Goal: Find specific page/section: Find specific page/section

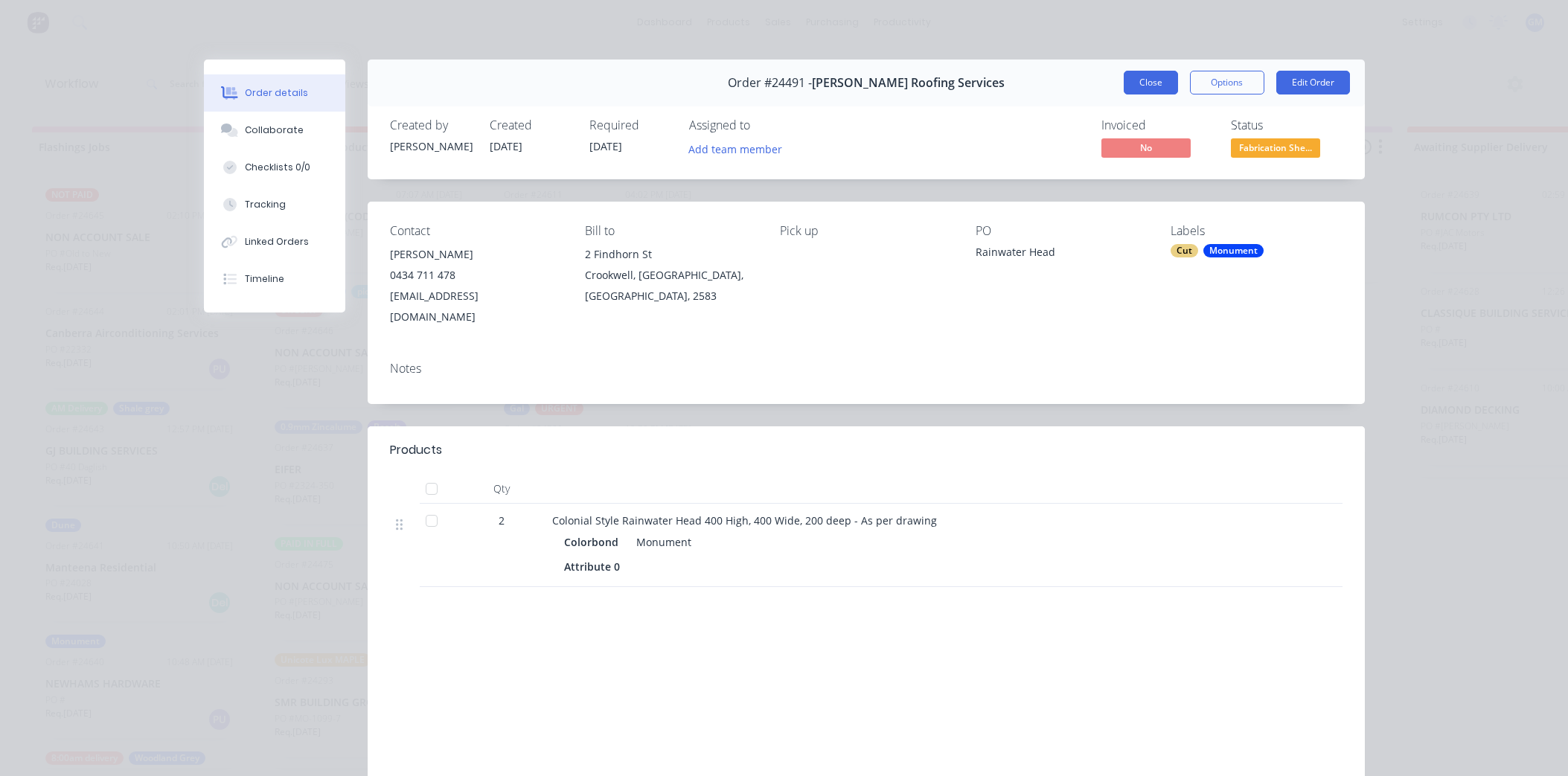
click at [1159, 59] on div "Order #24491 - Dylan Roofing Services Close Options Edit Order" at bounding box center [866, 83] width 997 height 47
click at [1149, 71] on button "Close" at bounding box center [1151, 82] width 55 height 24
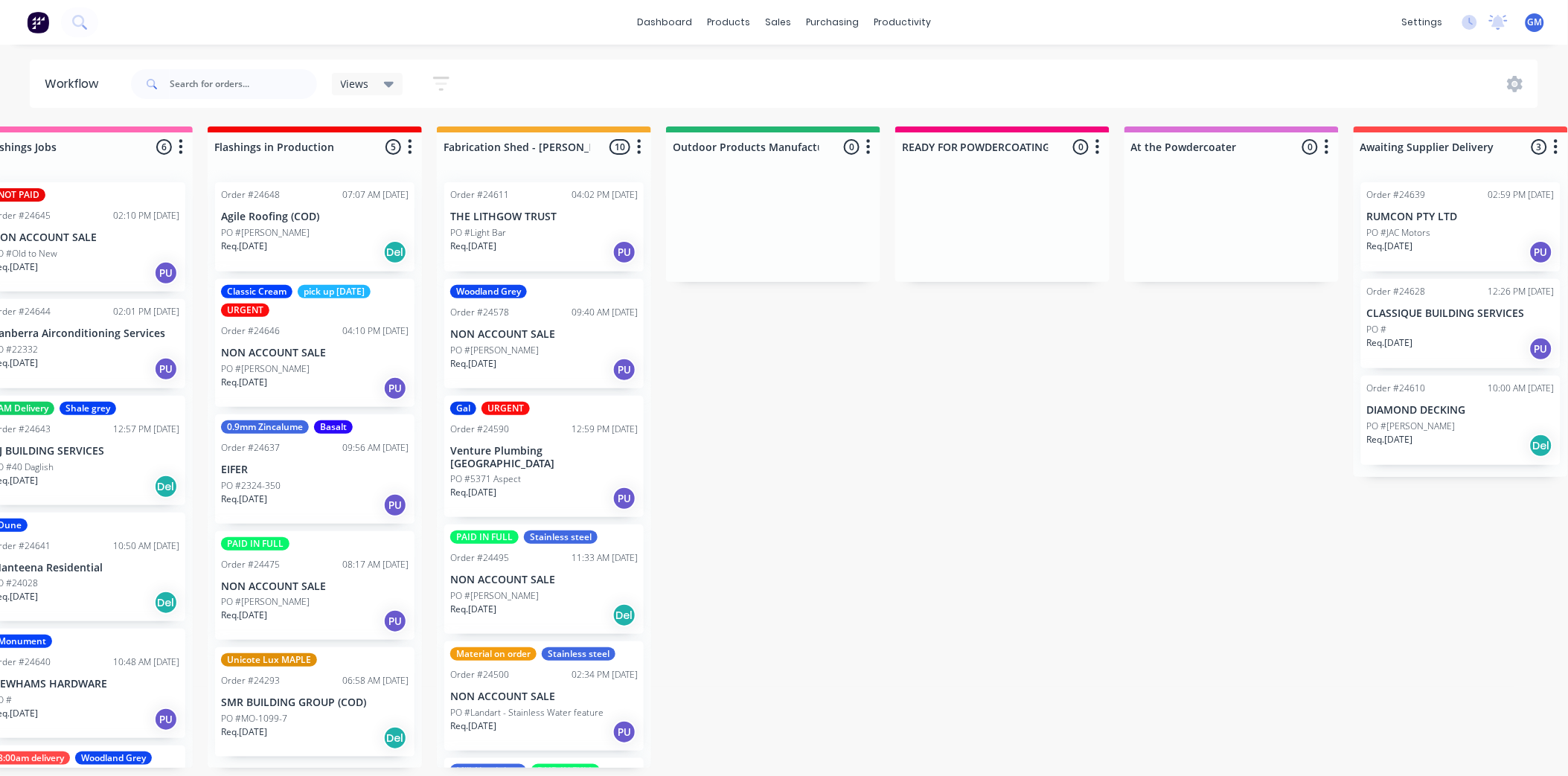
scroll to position [413, 0]
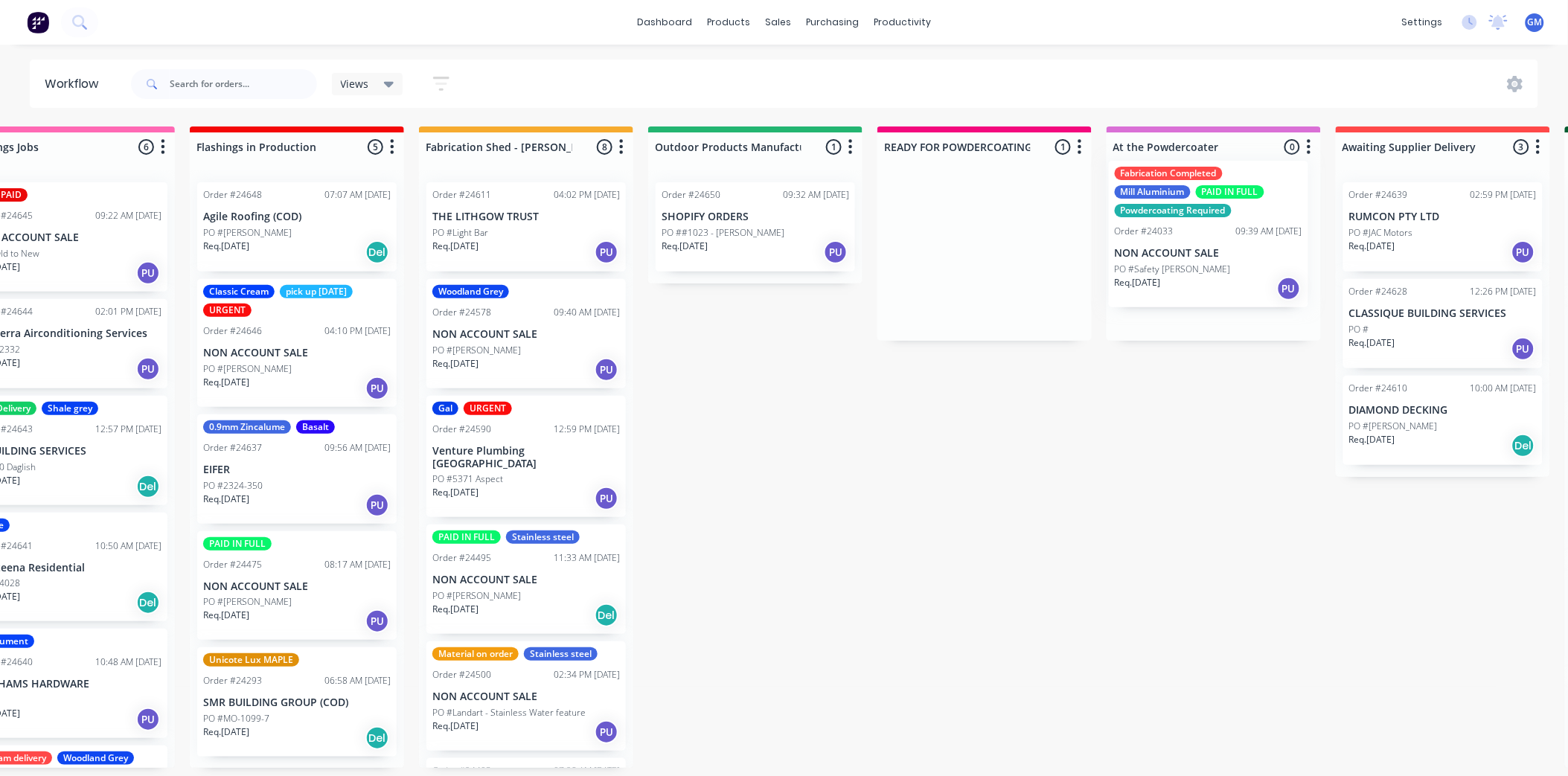
drag, startPoint x: 1029, startPoint y: 269, endPoint x: 1187, endPoint y: 247, distance: 159.5
click at [1187, 247] on div "Flashings Jobs 6 Status colour #FF69B4 hex #FF69B4 Save Cancel Notifications Em…" at bounding box center [1481, 447] width 3129 height 642
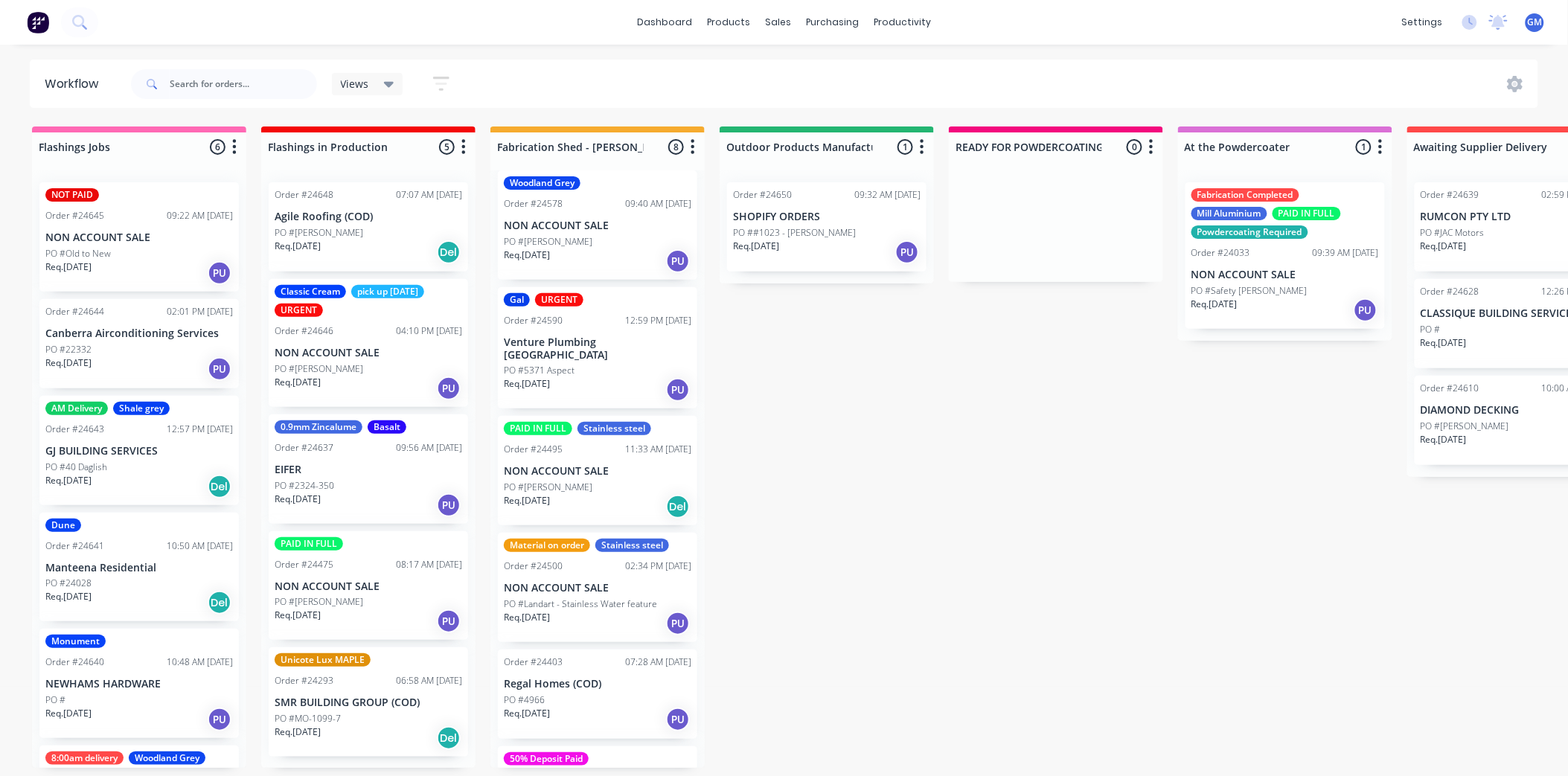
scroll to position [83, 0]
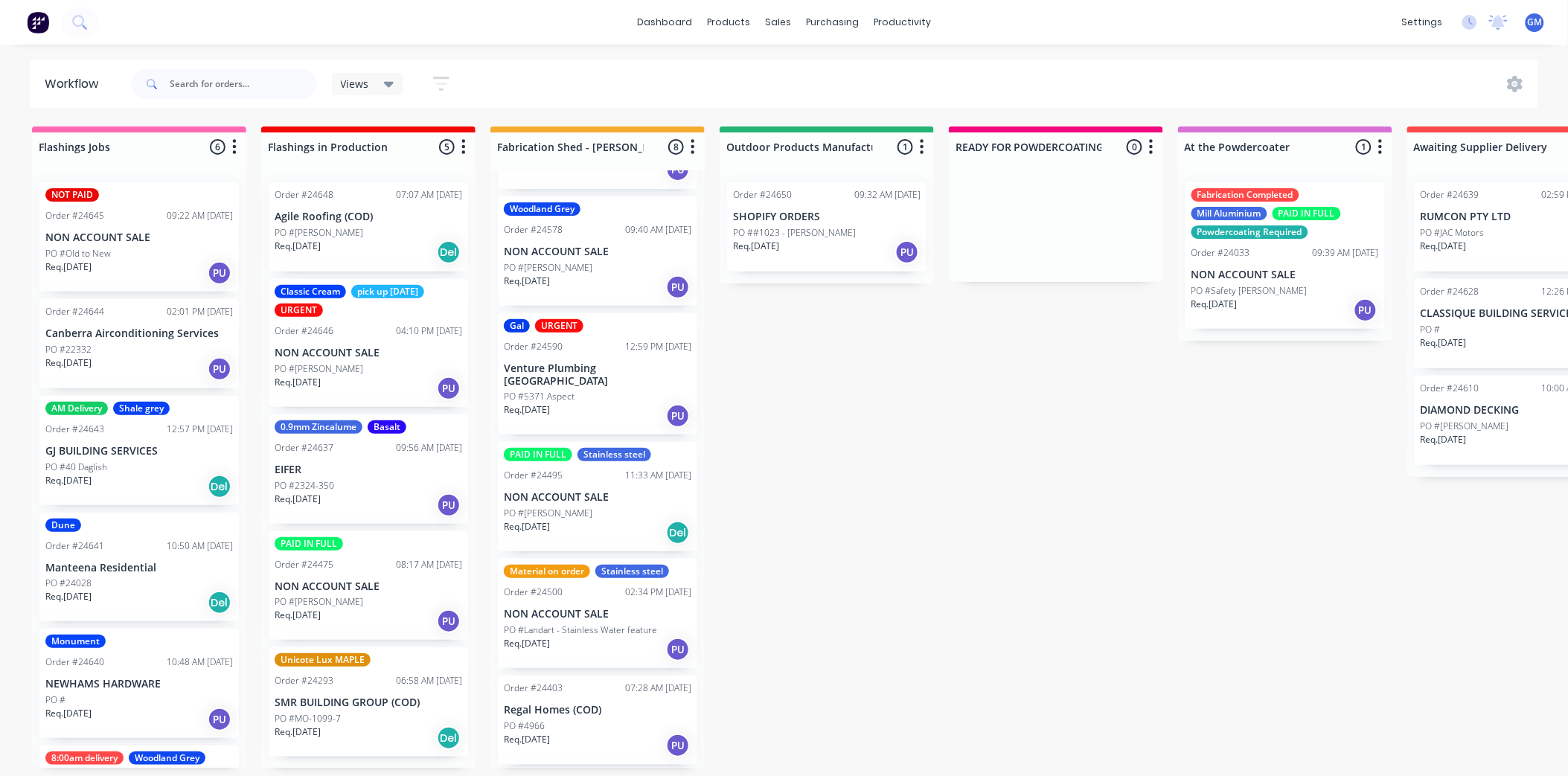
click at [572, 491] on p "NON ACCOUNT SALE" at bounding box center [598, 497] width 188 height 13
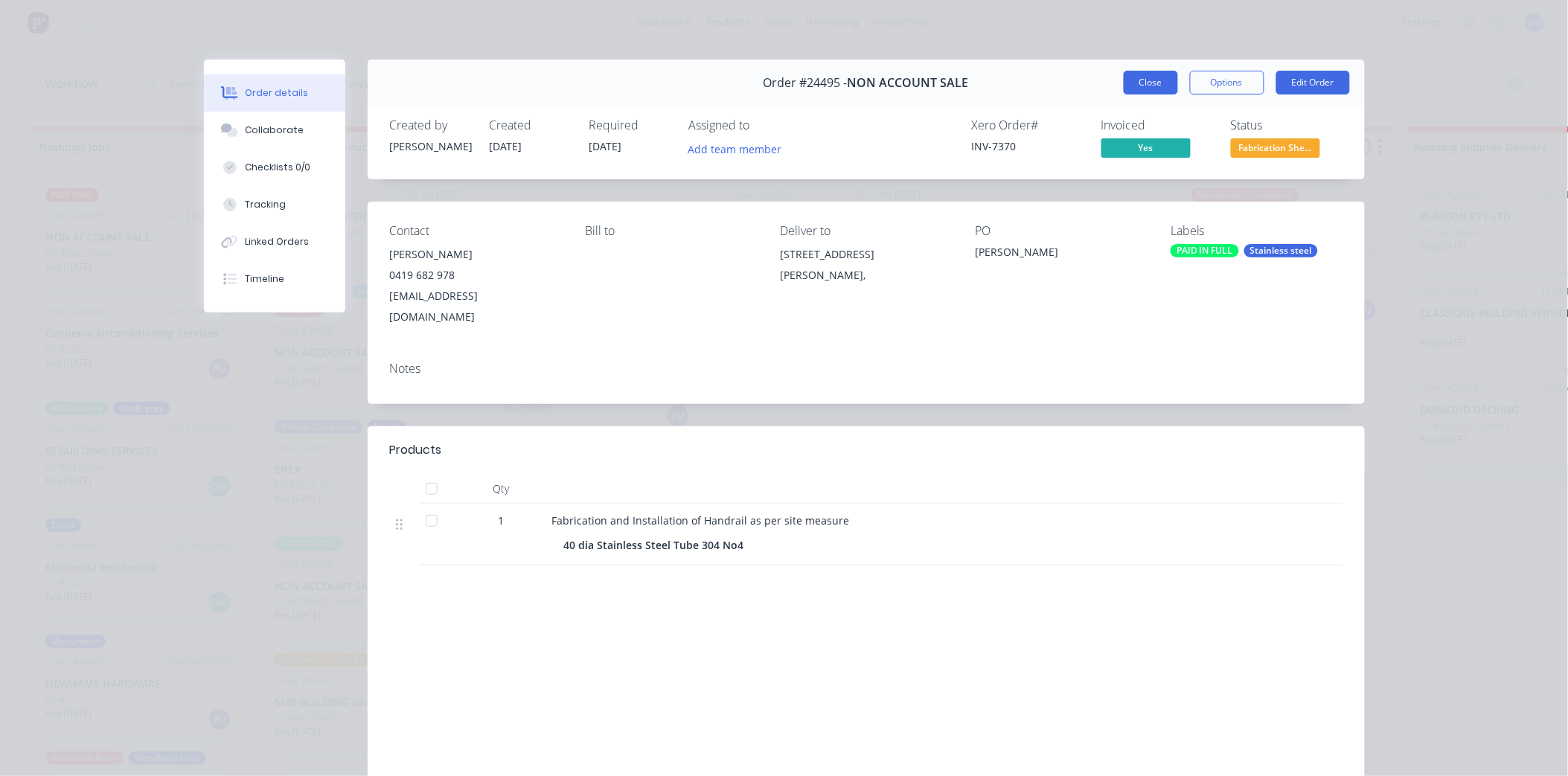
click at [1141, 84] on button "Close" at bounding box center [1151, 82] width 55 height 24
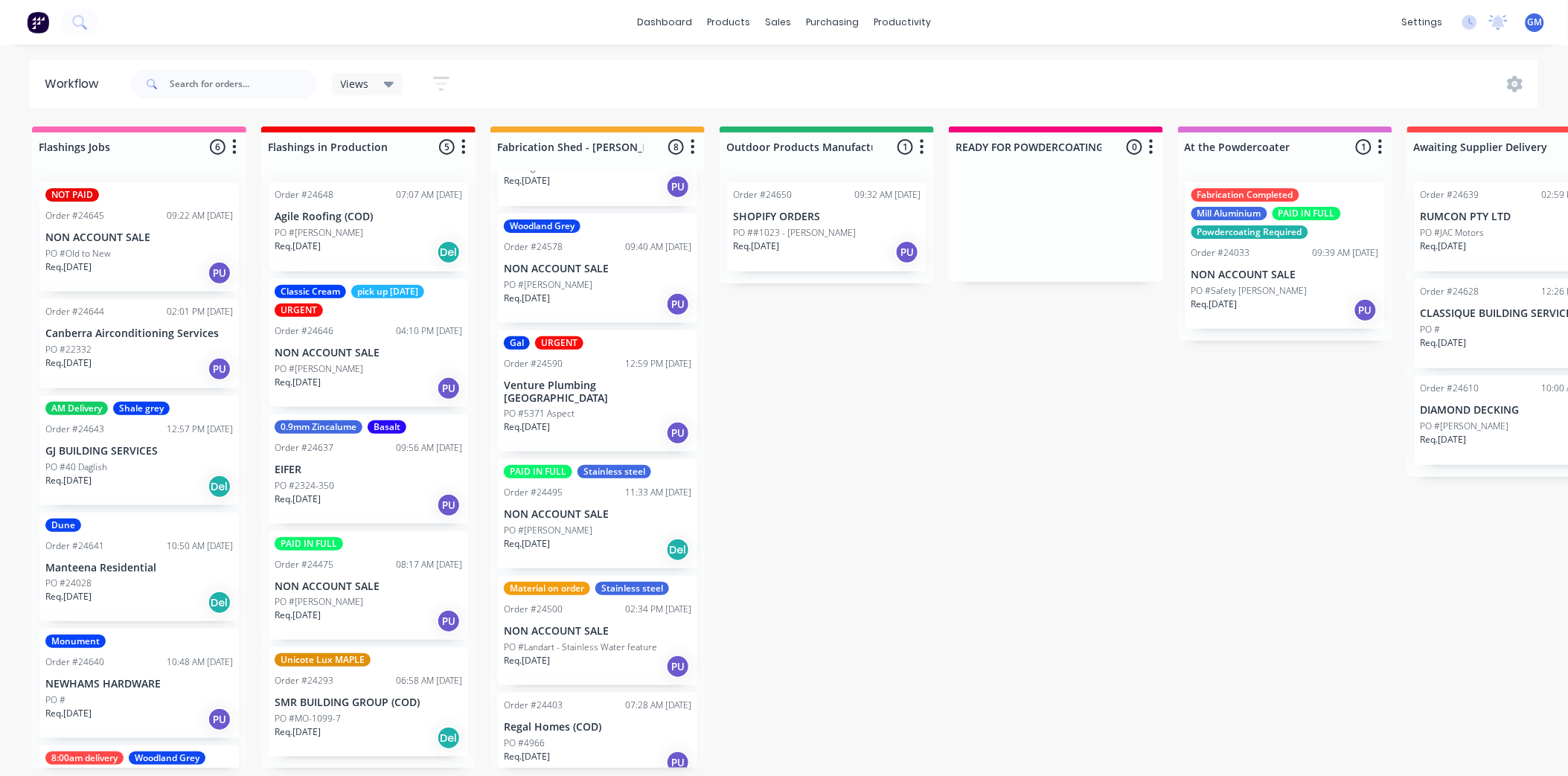
scroll to position [0, 0]
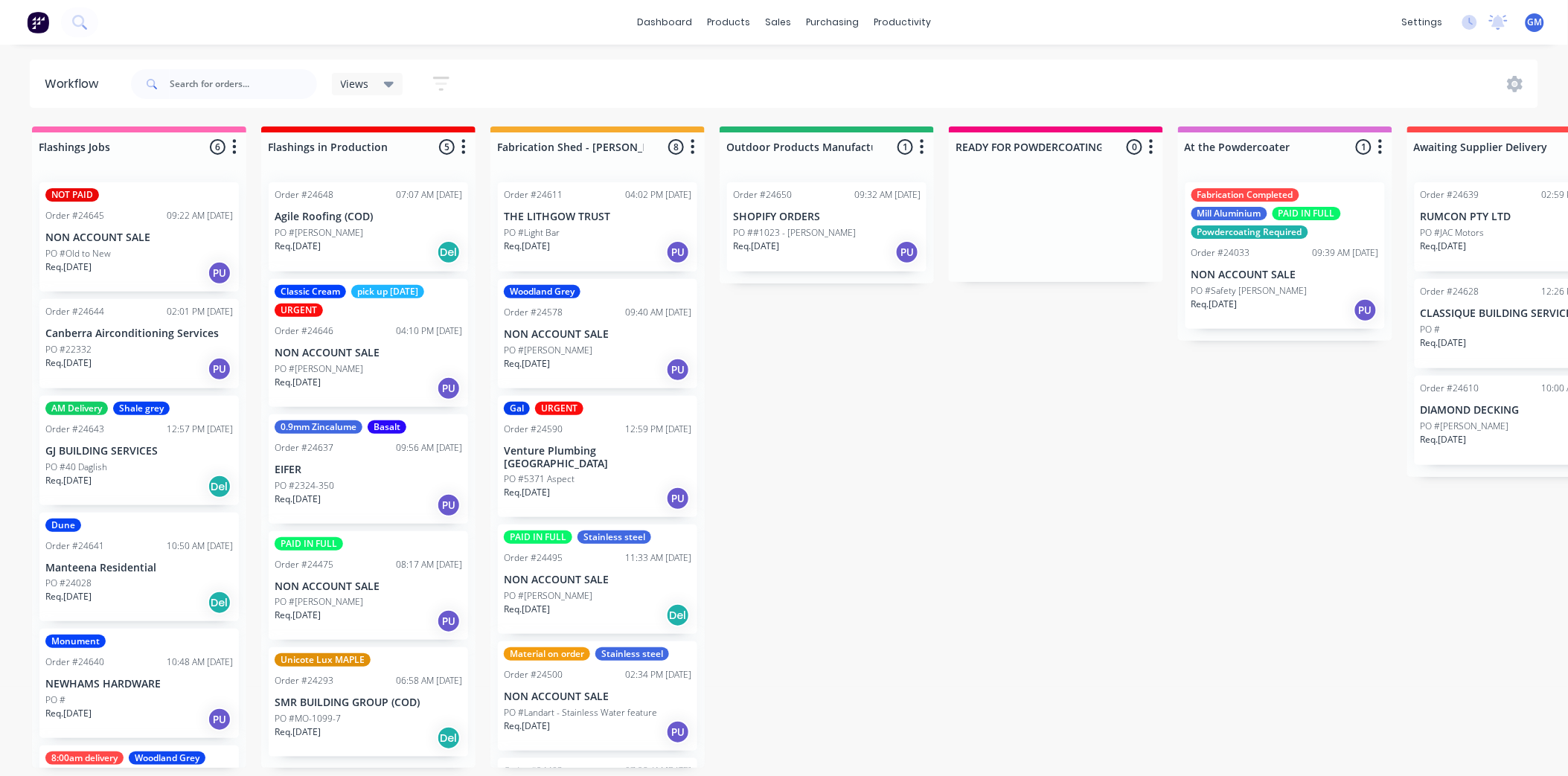
click at [793, 182] on div "Order #24650 09:32 AM [DATE] SHOPIFY ORDERS PO ##1023 - [PERSON_NAME] Req. [DAT…" at bounding box center [827, 227] width 200 height 90
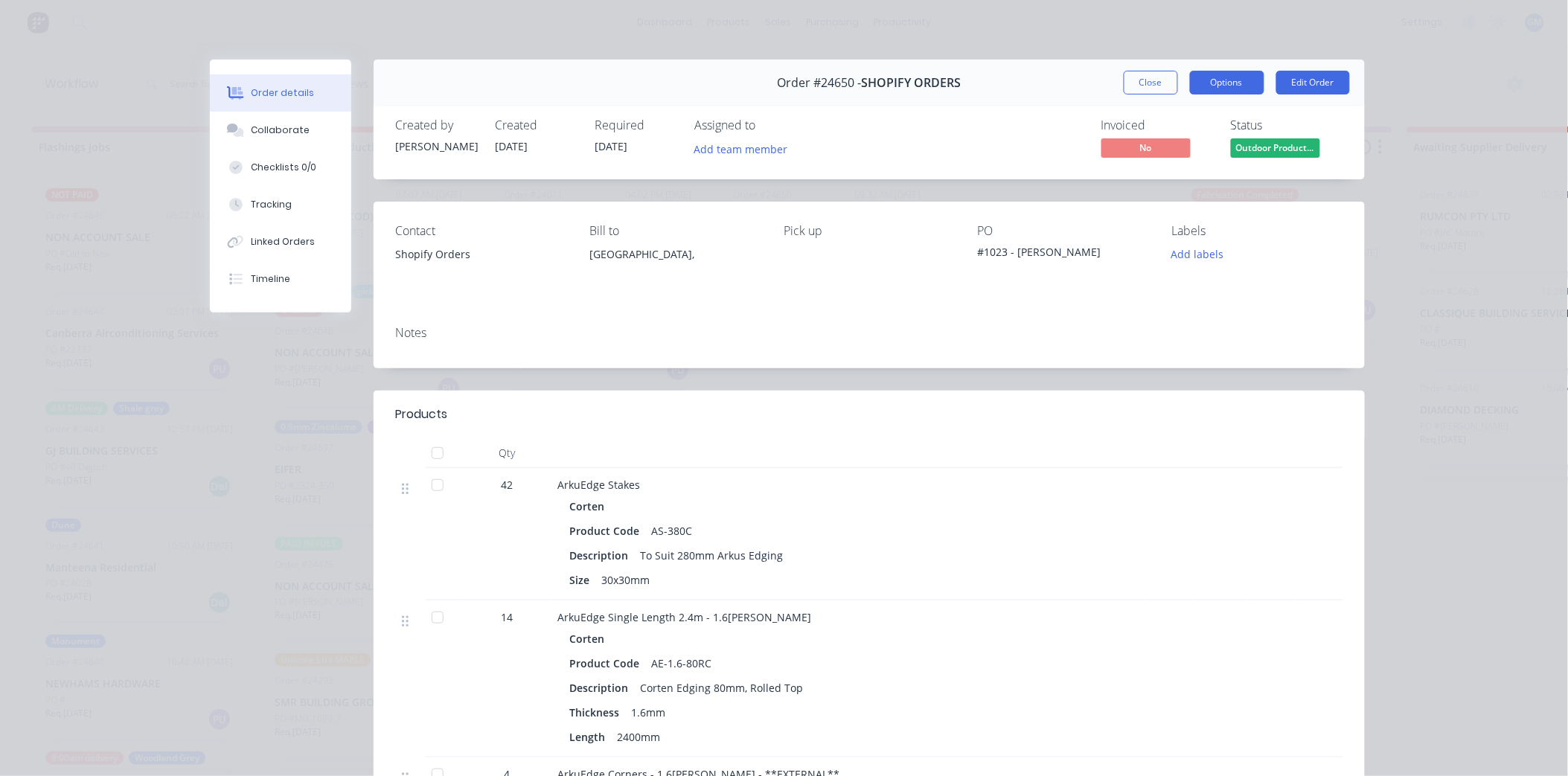
click at [1216, 82] on button "Options" at bounding box center [1227, 82] width 74 height 24
click at [1176, 149] on div "Work Order" at bounding box center [1186, 150] width 130 height 21
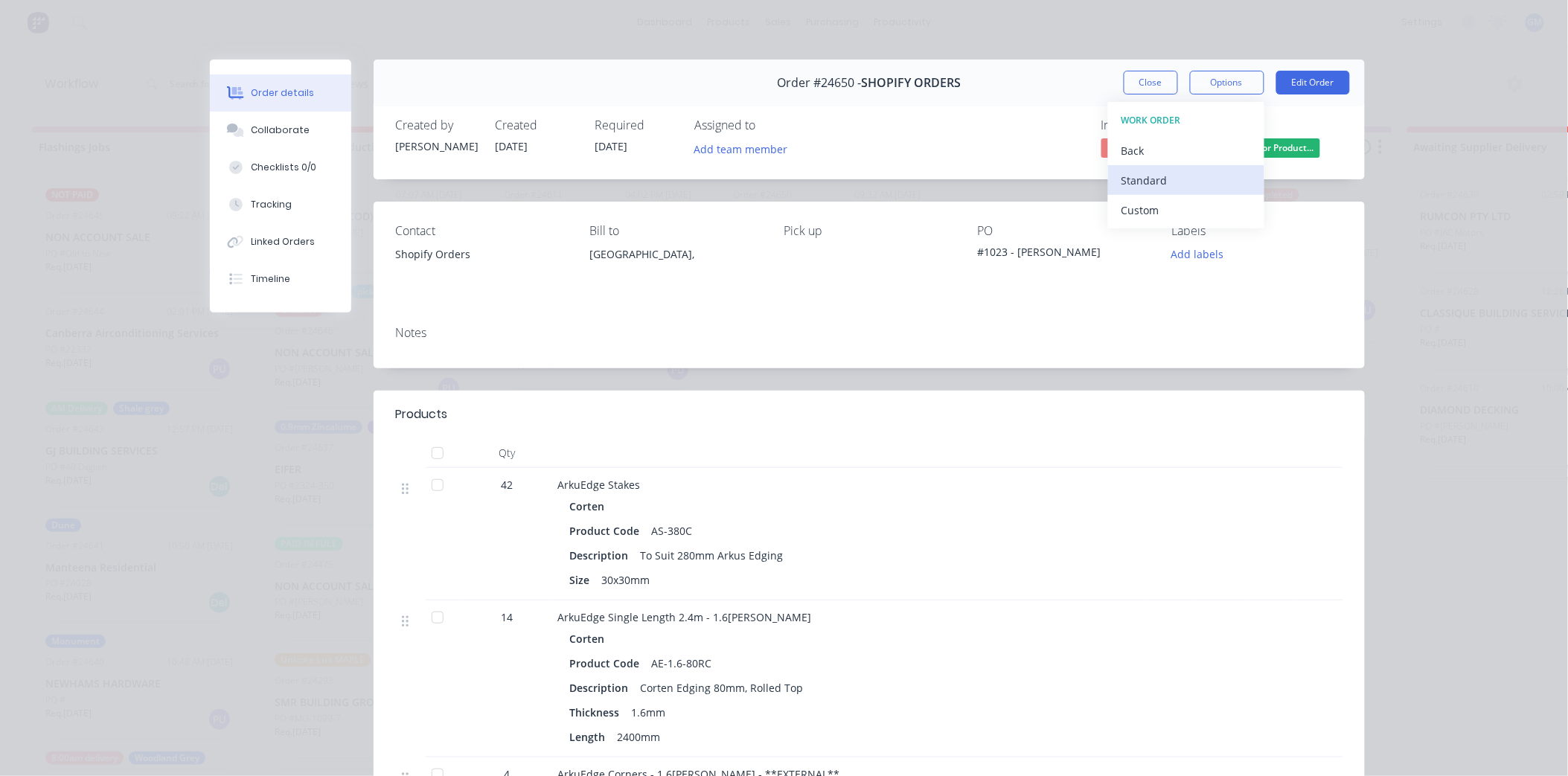
click at [1166, 180] on div "Standard" at bounding box center [1186, 180] width 130 height 21
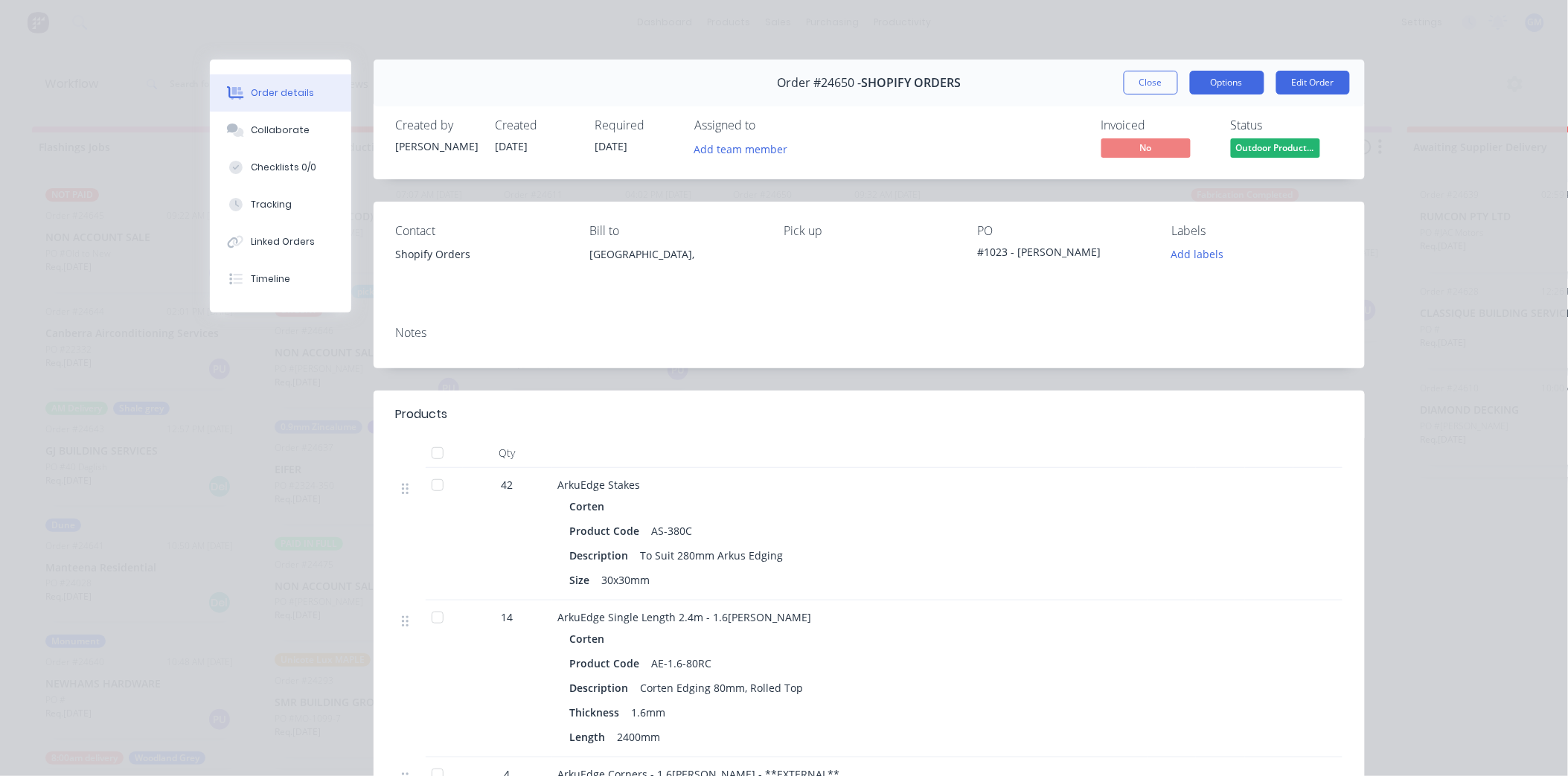
click at [1223, 80] on button "Options" at bounding box center [1227, 82] width 74 height 24
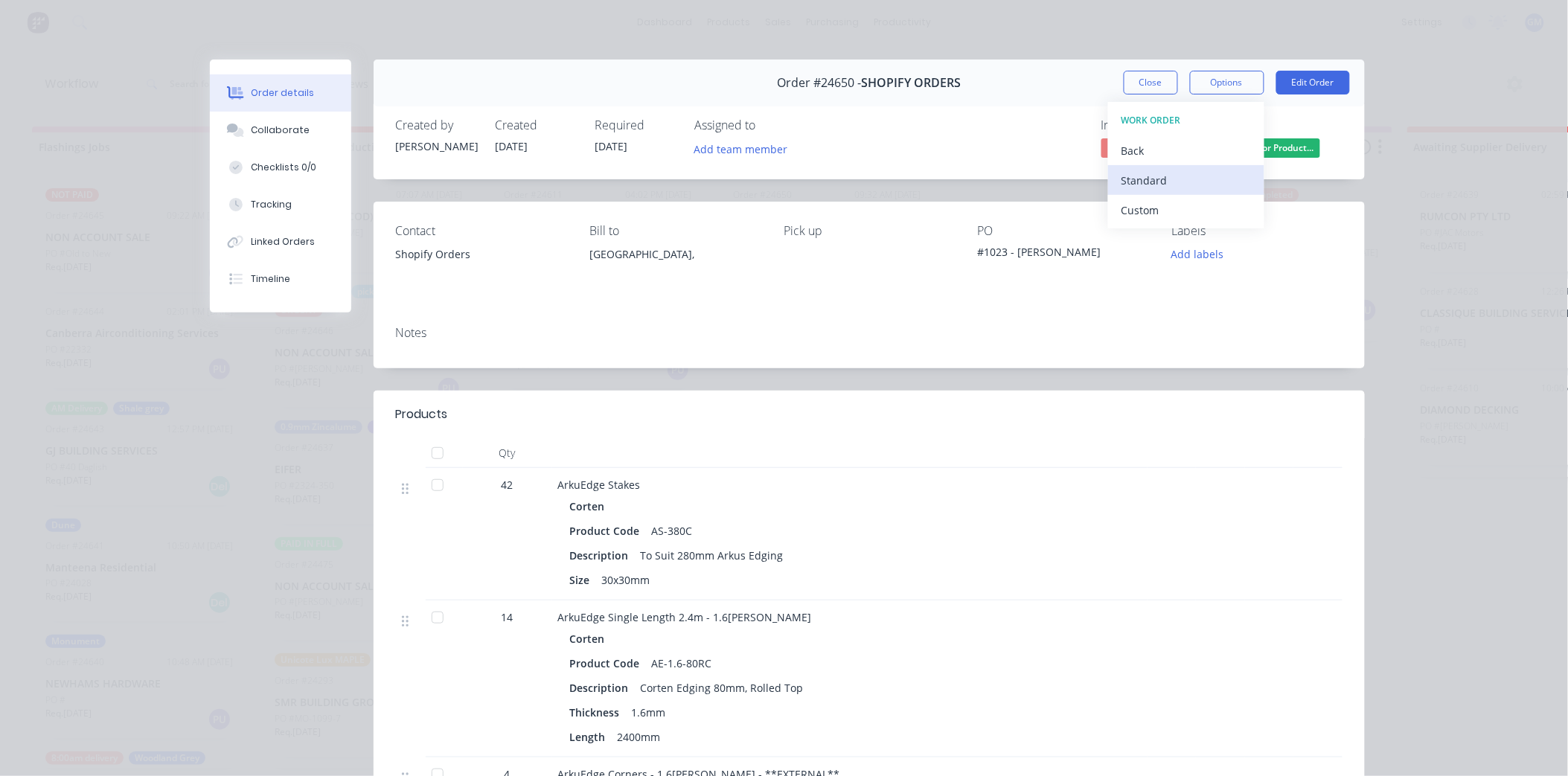
click at [1156, 173] on div "Standard" at bounding box center [1186, 180] width 130 height 21
